Goal: Transaction & Acquisition: Obtain resource

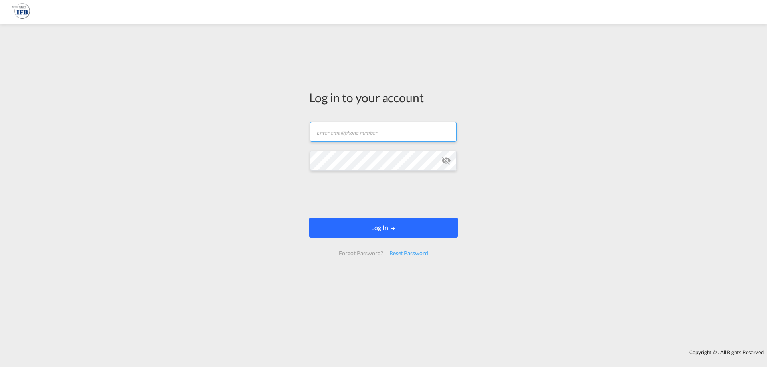
type input "[PERSON_NAME][EMAIL_ADDRESS][DOMAIN_NAME]"
click at [381, 228] on button "Log In" at bounding box center [383, 228] width 149 height 20
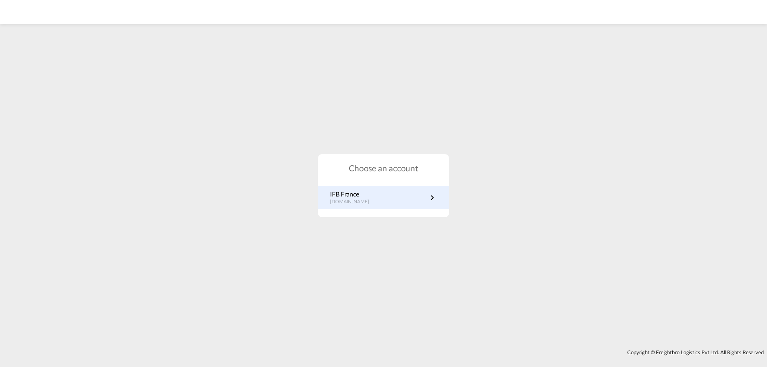
click at [371, 191] on link "IFB France fr.portal.ifb.com" at bounding box center [383, 198] width 107 height 16
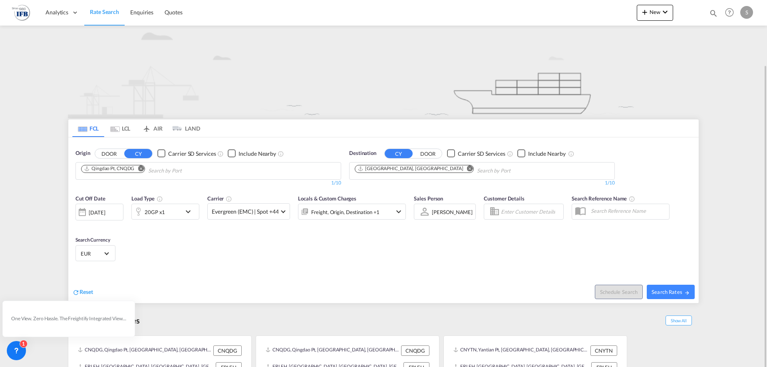
scroll to position [34, 0]
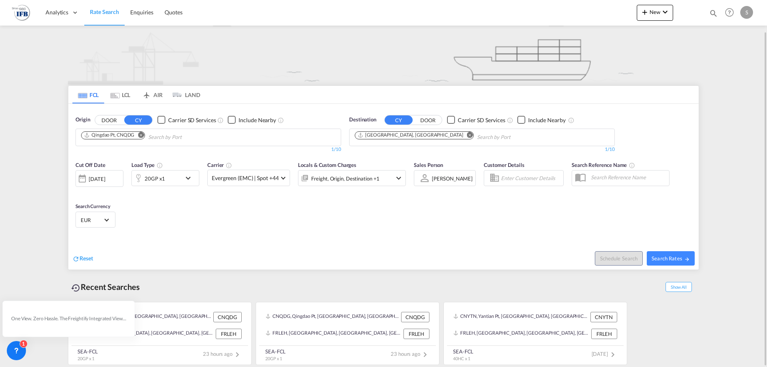
click at [140, 136] on md-icon "Remove" at bounding box center [141, 135] width 6 height 6
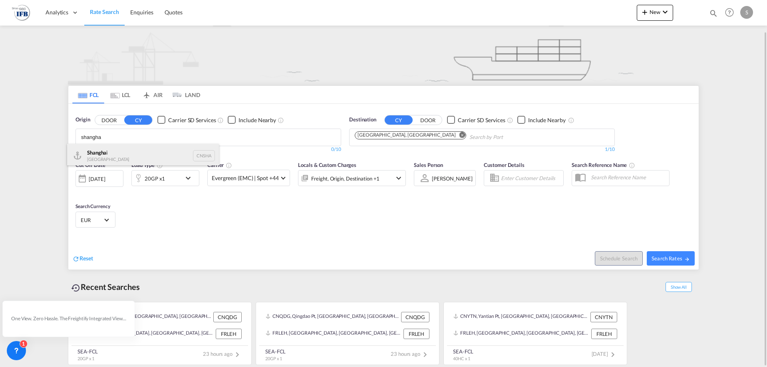
type input "shangha"
click at [141, 149] on div "Shangha i [GEOGRAPHIC_DATA] CNSHA" at bounding box center [143, 156] width 152 height 24
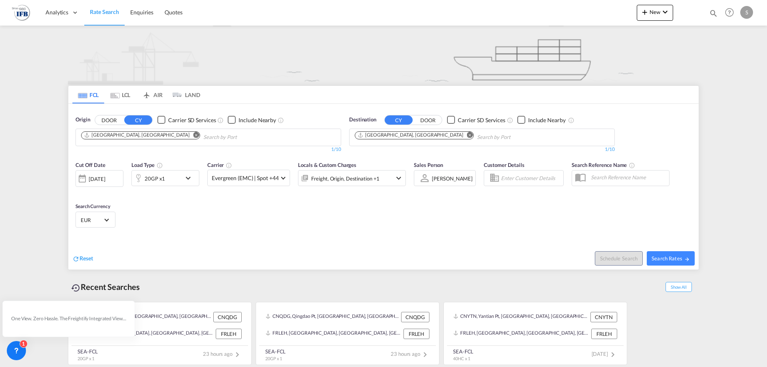
click at [467, 135] on md-icon "Remove" at bounding box center [470, 135] width 6 height 6
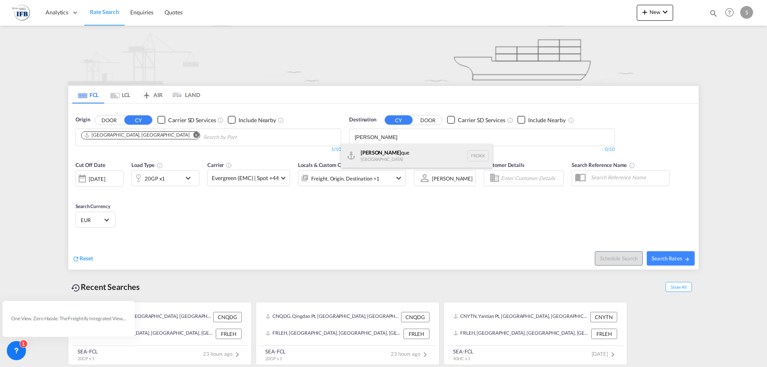
type input "[PERSON_NAME]"
click at [376, 153] on div "[PERSON_NAME] que [GEOGRAPHIC_DATA] FRDKK" at bounding box center [417, 156] width 152 height 24
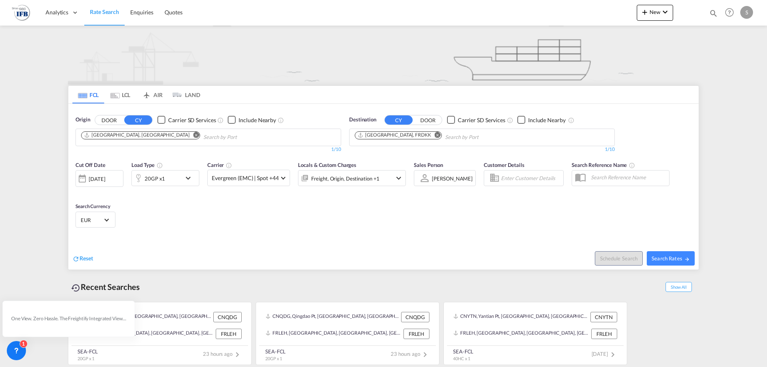
click at [105, 177] on div "[DATE]" at bounding box center [97, 178] width 16 height 7
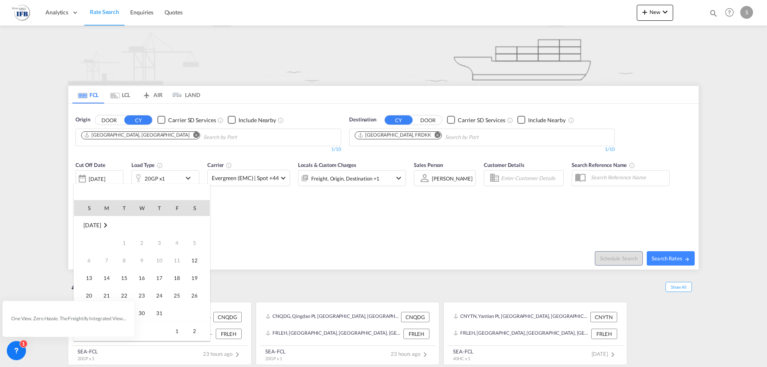
scroll to position [318, 0]
click at [105, 281] on span "20" at bounding box center [107, 278] width 16 height 16
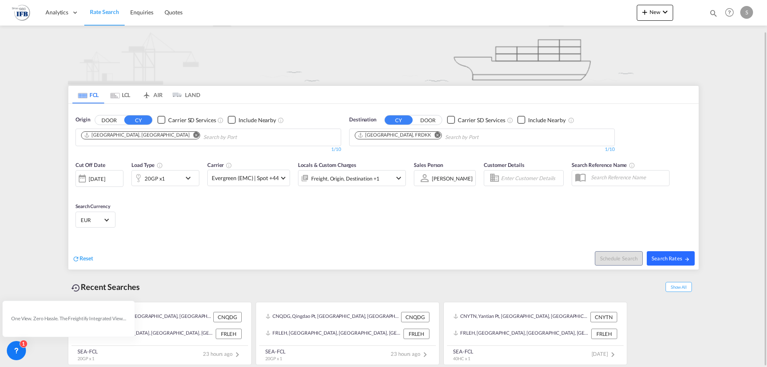
click at [672, 259] on span "Search Rates" at bounding box center [671, 258] width 38 height 6
type input "CNSHA to FRDKK / [DATE]"
